Goal: Information Seeking & Learning: Learn about a topic

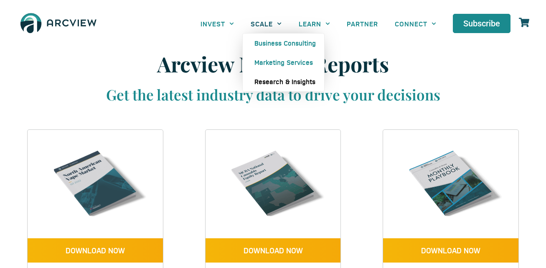
click at [266, 79] on link "Research & Insights" at bounding box center [284, 81] width 82 height 19
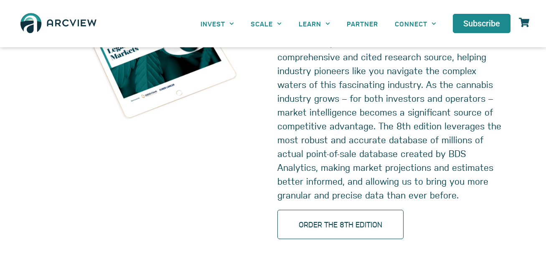
scroll to position [1002, 0]
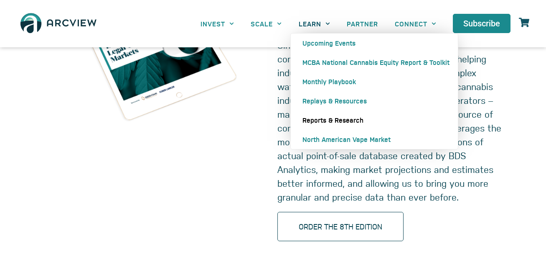
click at [335, 120] on link "Reports & Research" at bounding box center [374, 119] width 167 height 19
